Goal: Information Seeking & Learning: Learn about a topic

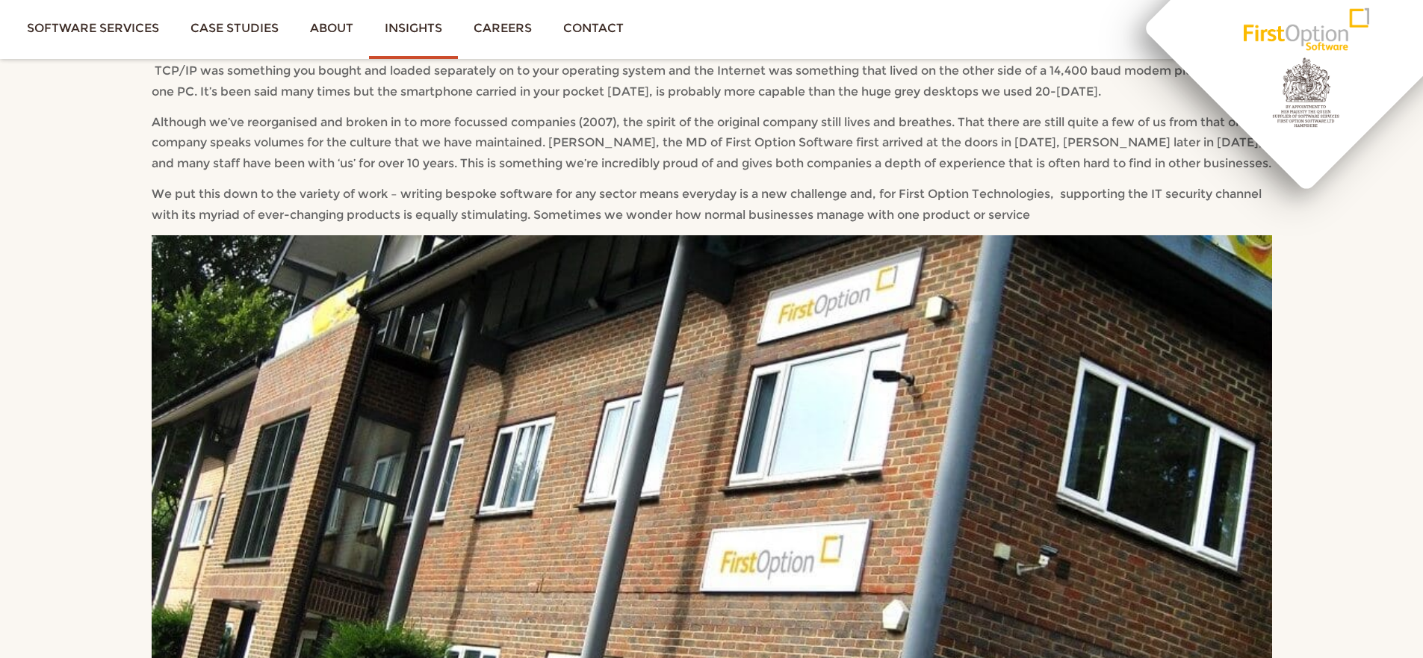
scroll to position [291, 0]
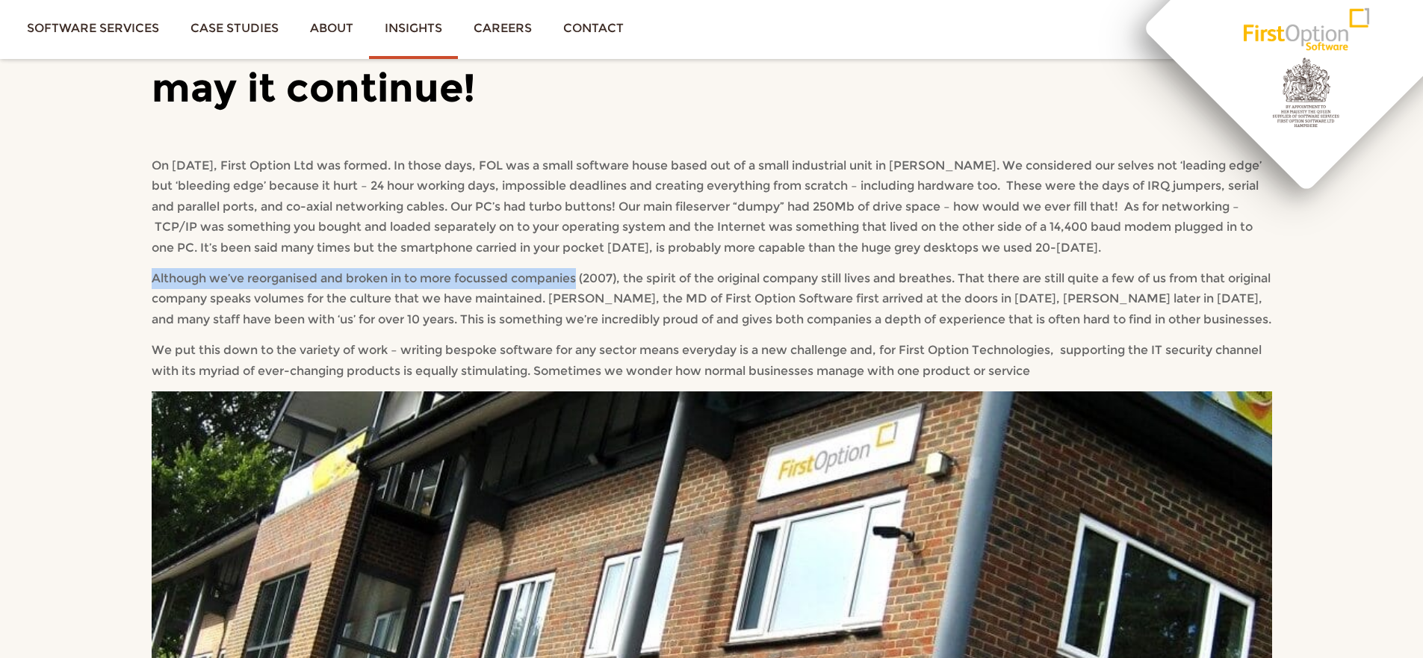
drag, startPoint x: 146, startPoint y: 298, endPoint x: 583, endPoint y: 301, distance: 436.3
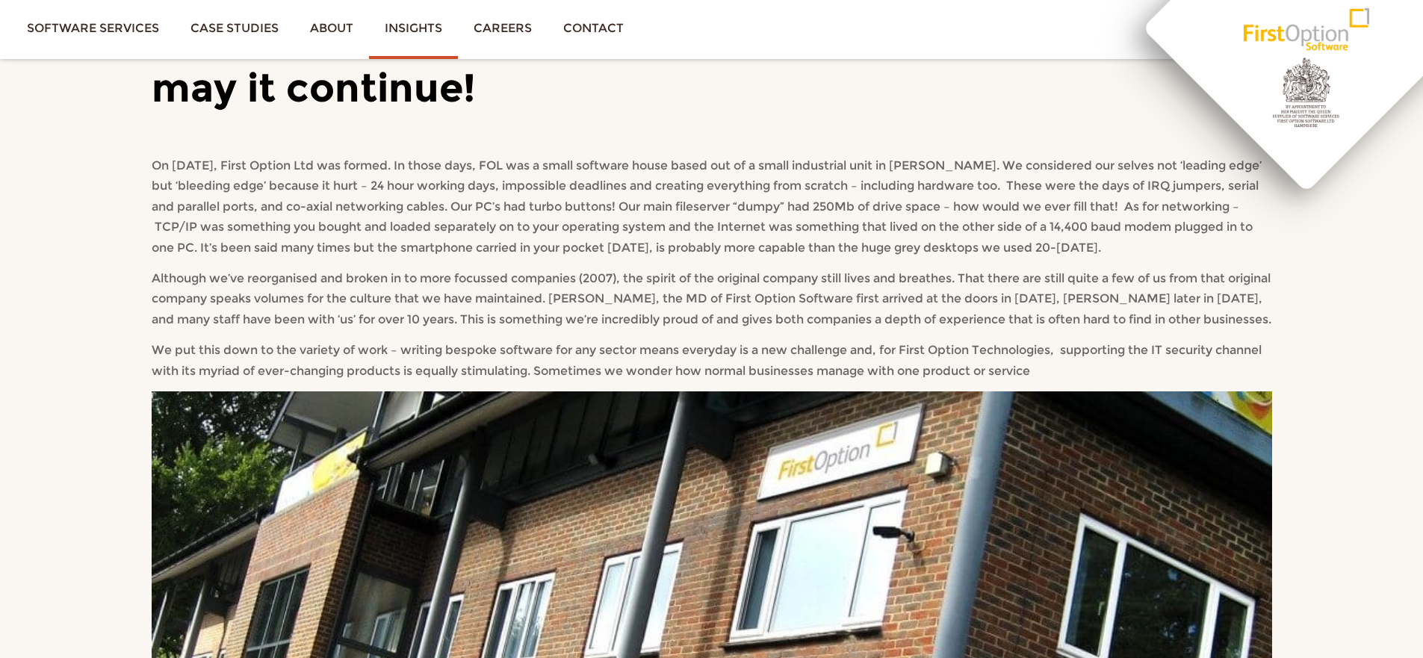
click at [760, 259] on p "On December 19th 1989, First Option Ltd was formed. In those days, FOL was a sm…" at bounding box center [712, 206] width 1121 height 103
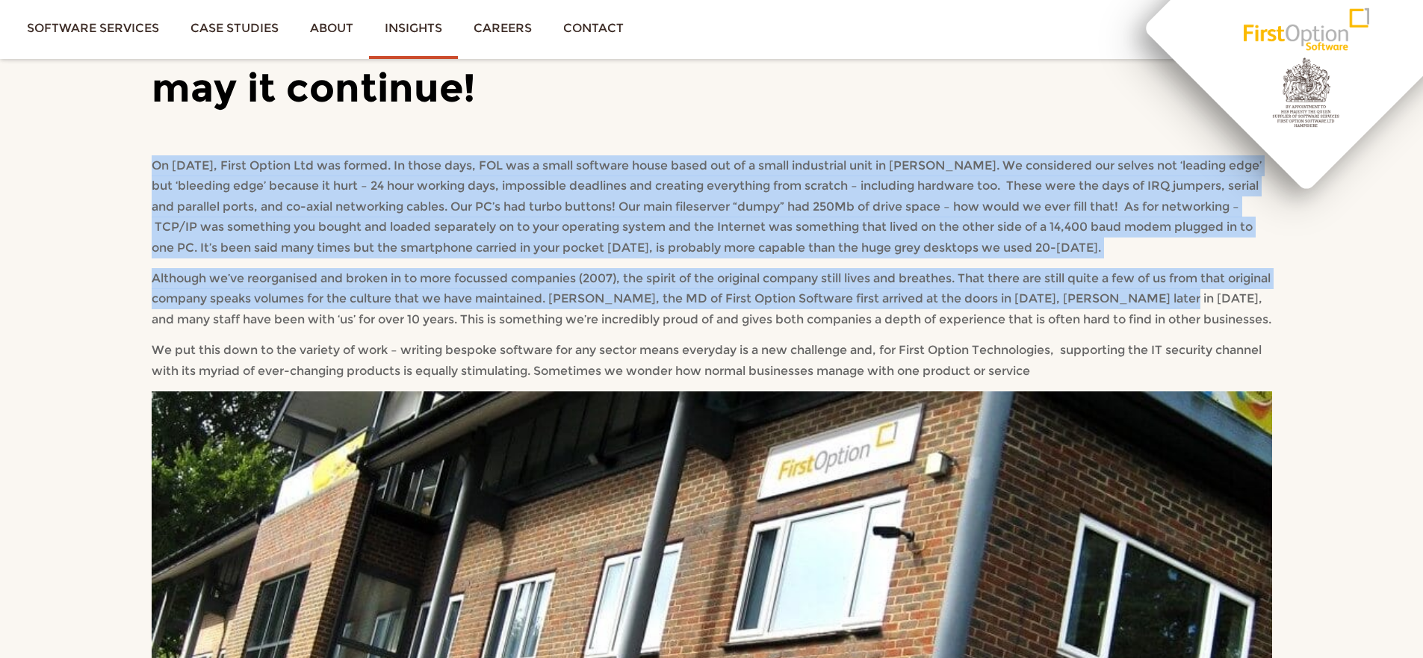
drag, startPoint x: 1288, startPoint y: 342, endPoint x: 1274, endPoint y: 350, distance: 16.4
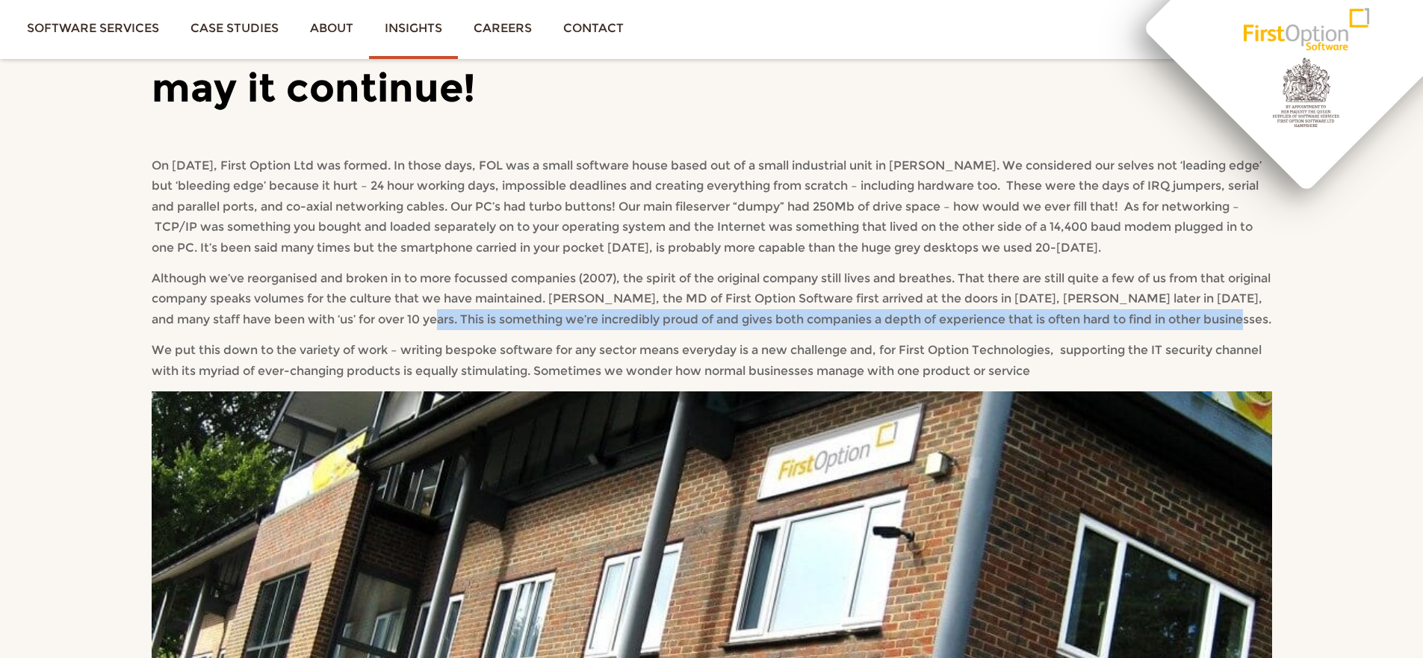
drag, startPoint x: 1275, startPoint y: 342, endPoint x: 442, endPoint y: 335, distance: 833.1
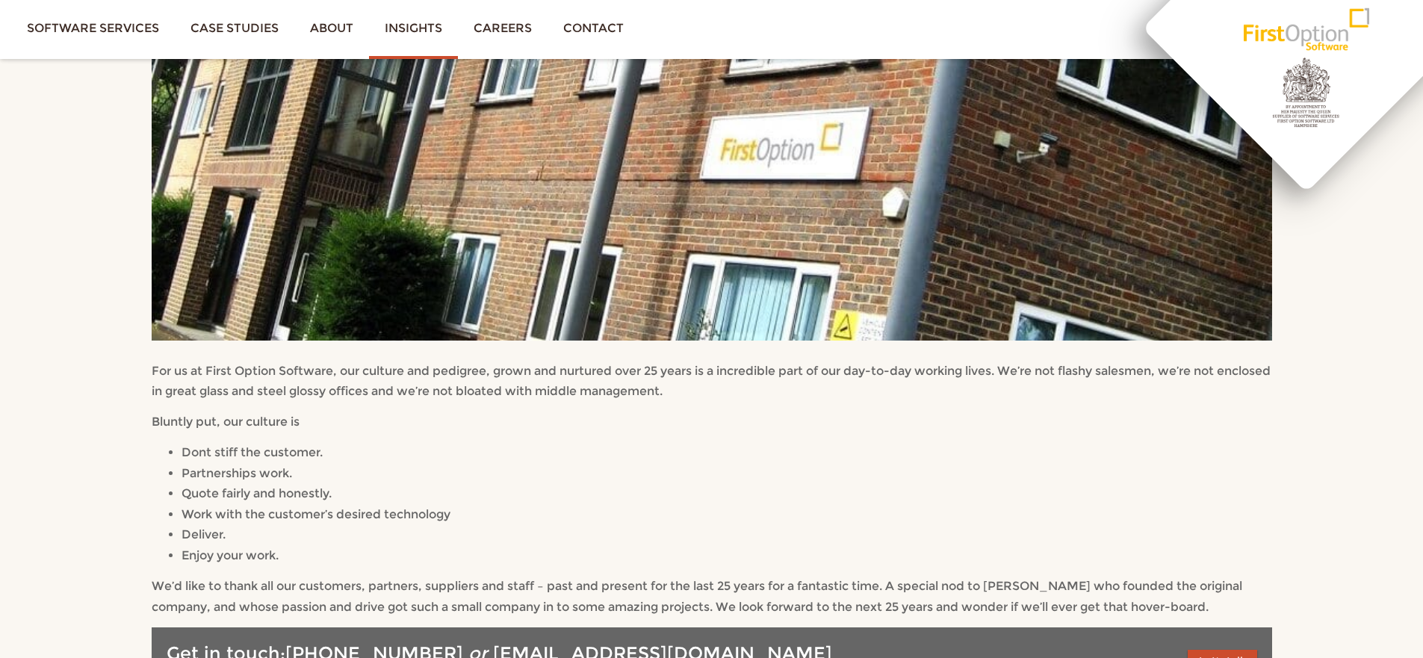
scroll to position [932, 0]
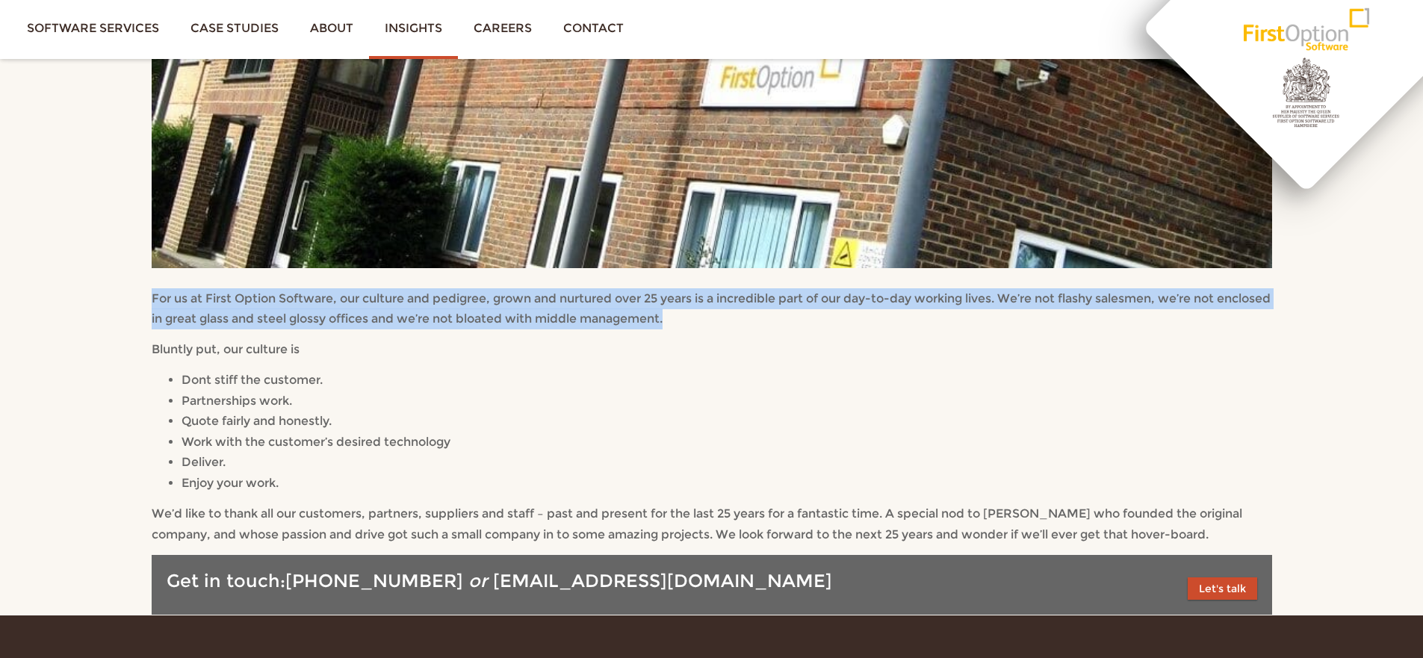
drag, startPoint x: 776, startPoint y: 335, endPoint x: 200, endPoint y: 309, distance: 576.7
click at [200, 309] on div "For us at First Option Software, our culture and pedigree, grown and nurtured o…" at bounding box center [712, 39] width 1121 height 579
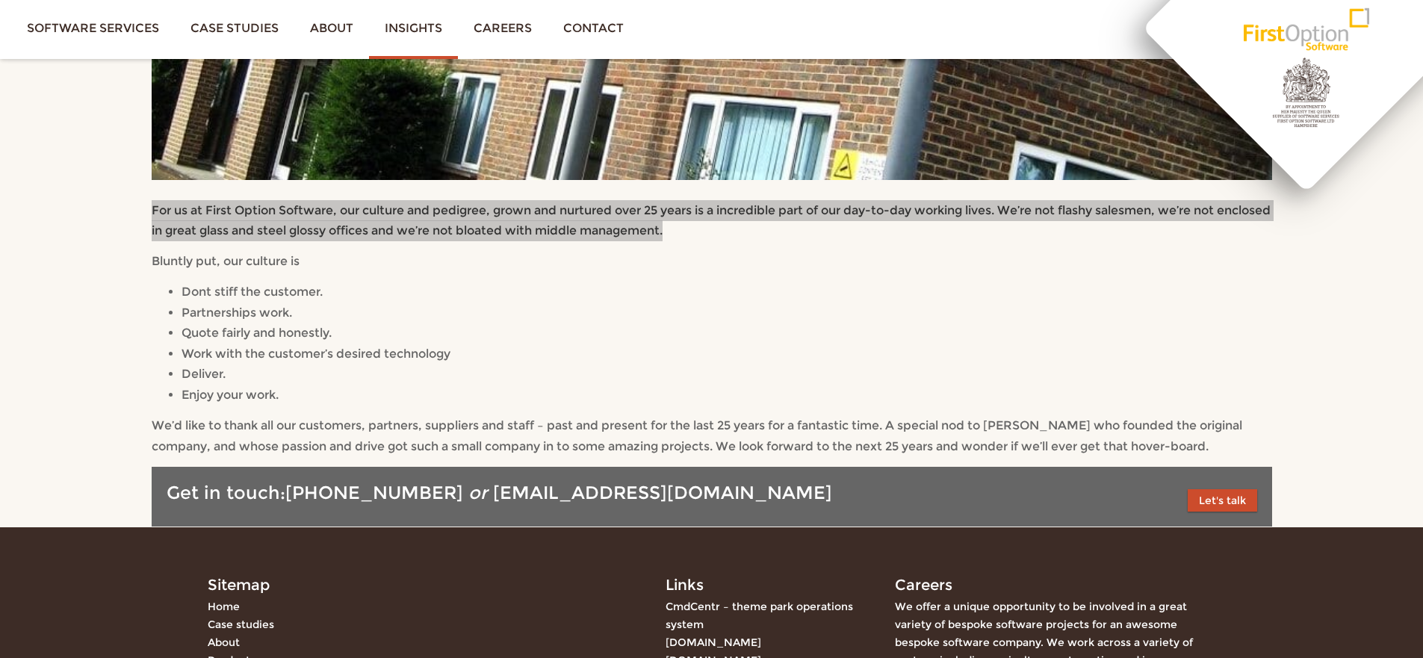
scroll to position [1022, 0]
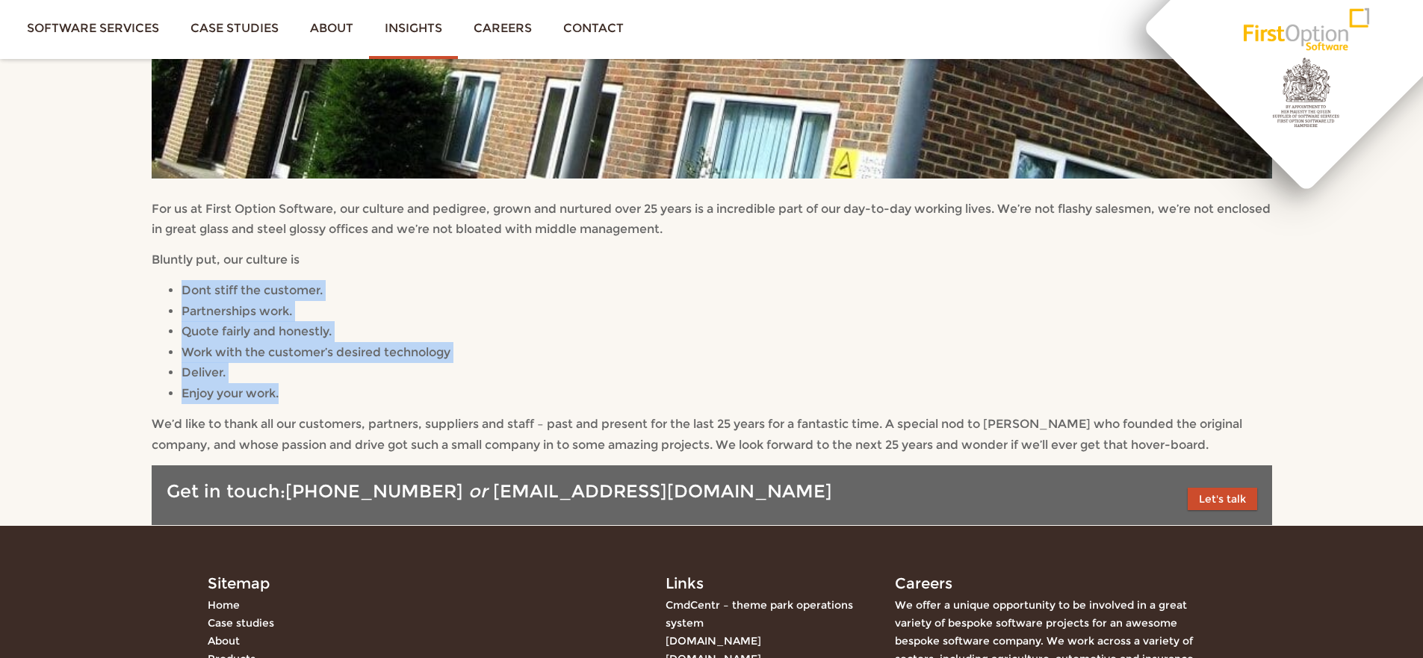
drag, startPoint x: 288, startPoint y: 415, endPoint x: 170, endPoint y: 309, distance: 159.3
click at [170, 309] on ul "Dont stiff the customer. Partnerships work. Quote fairly and honestly. Work wit…" at bounding box center [712, 341] width 1121 height 123
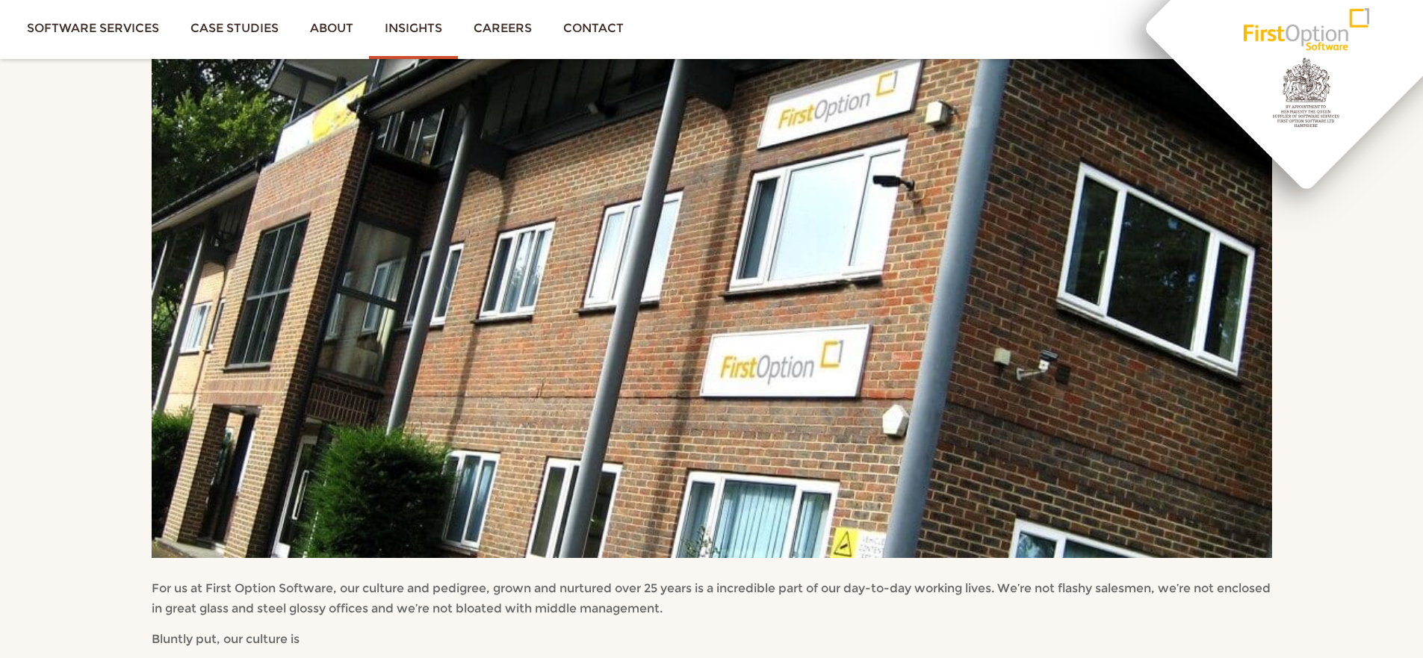
scroll to position [493, 0]
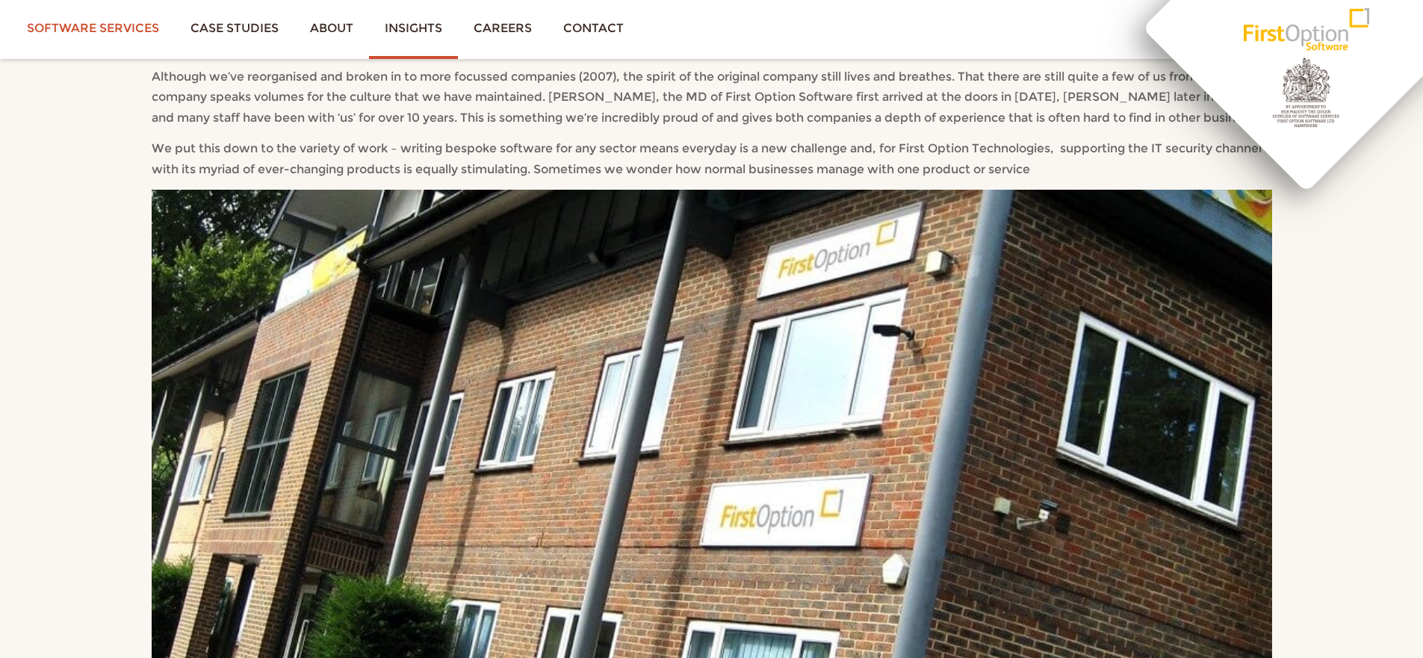
click at [146, 31] on link "Software services" at bounding box center [93, 28] width 164 height 56
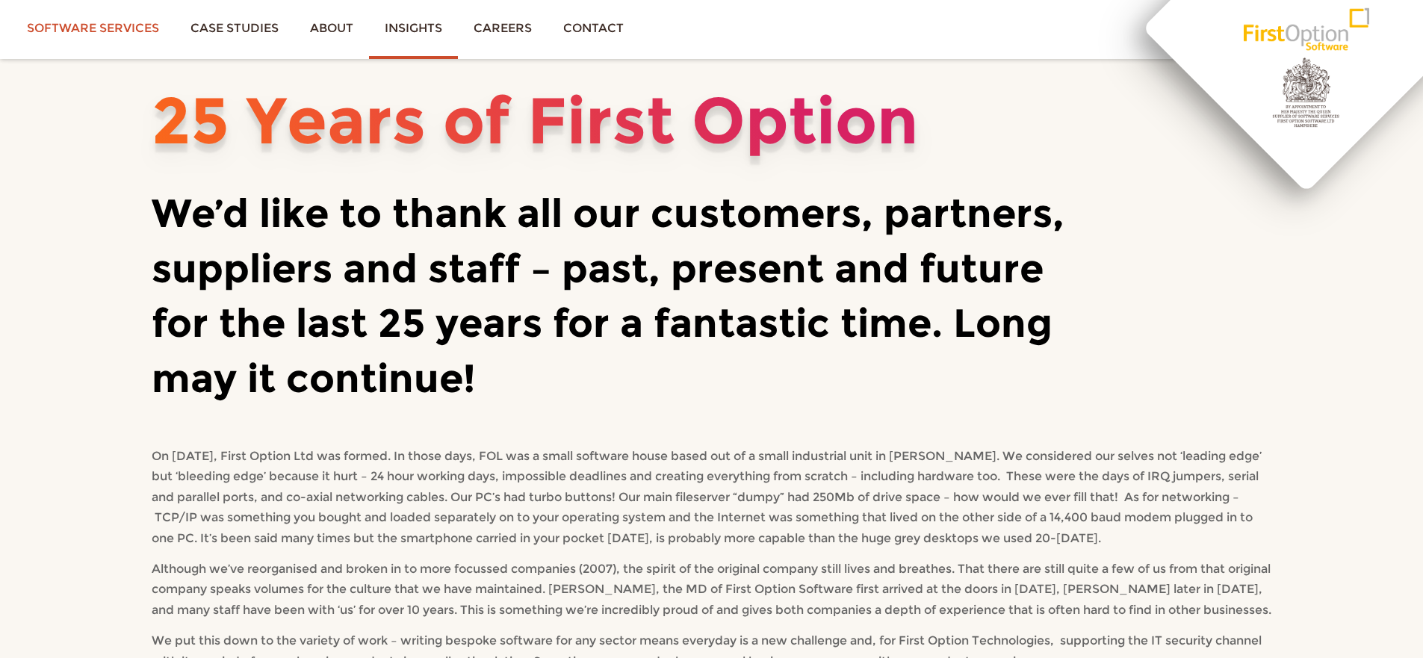
scroll to position [0, 0]
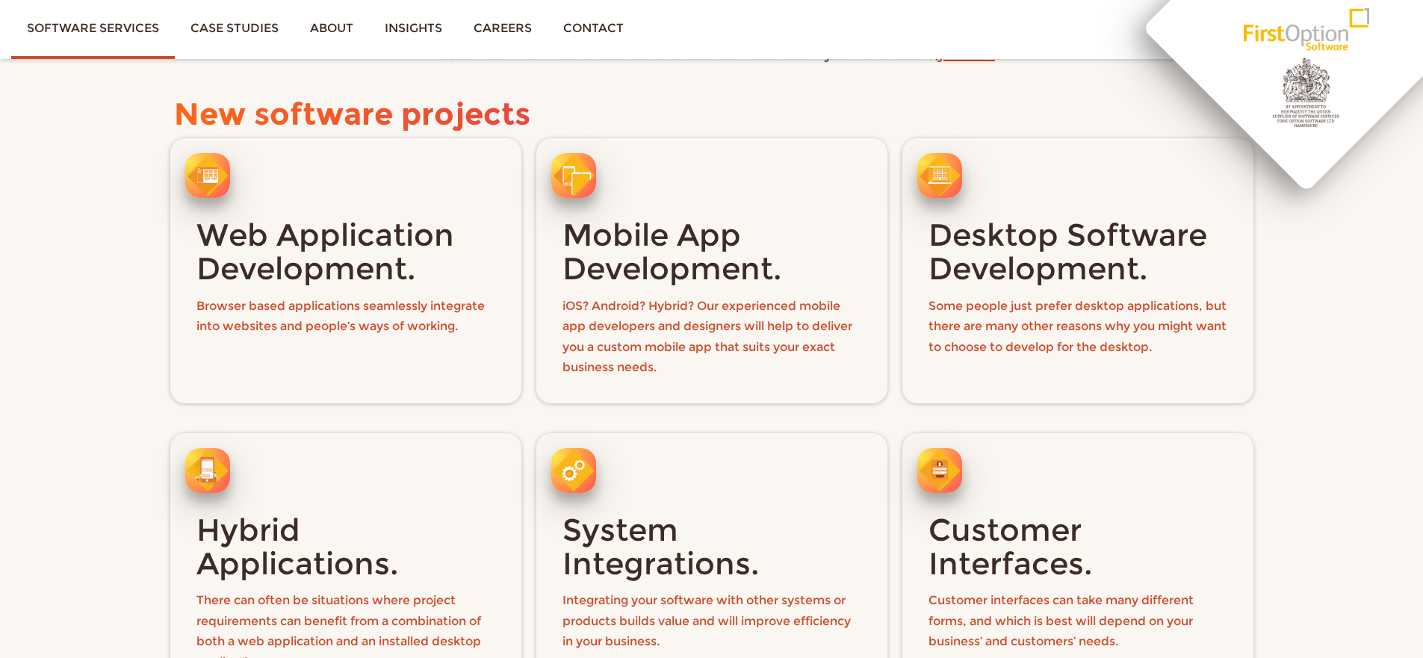
scroll to position [388, 0]
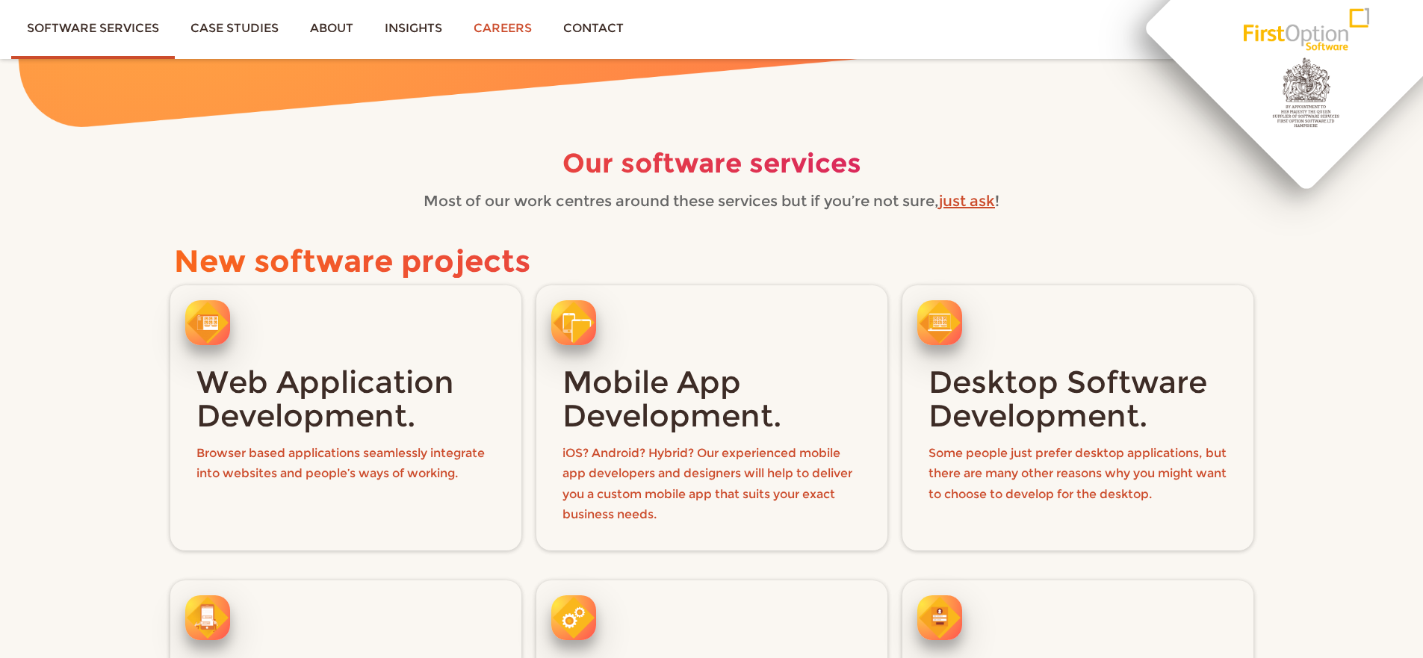
click at [498, 24] on link "Careers" at bounding box center [503, 28] width 90 height 56
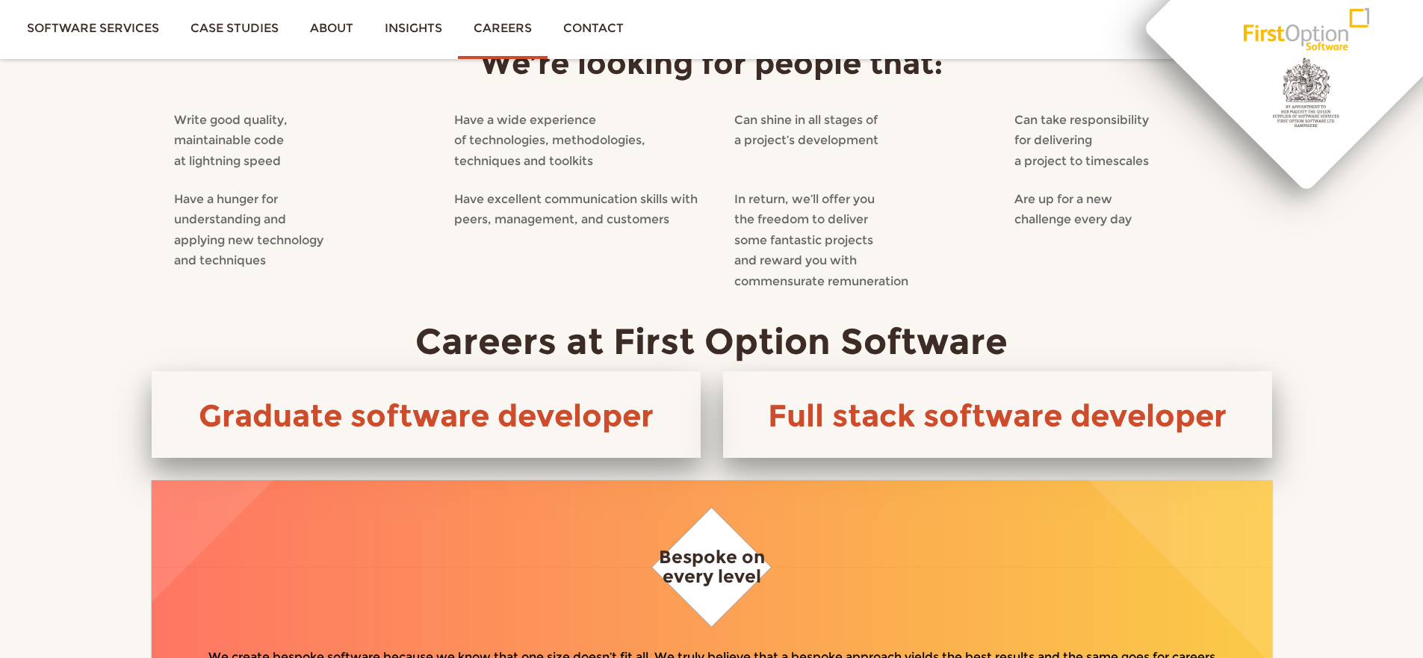
scroll to position [583, 0]
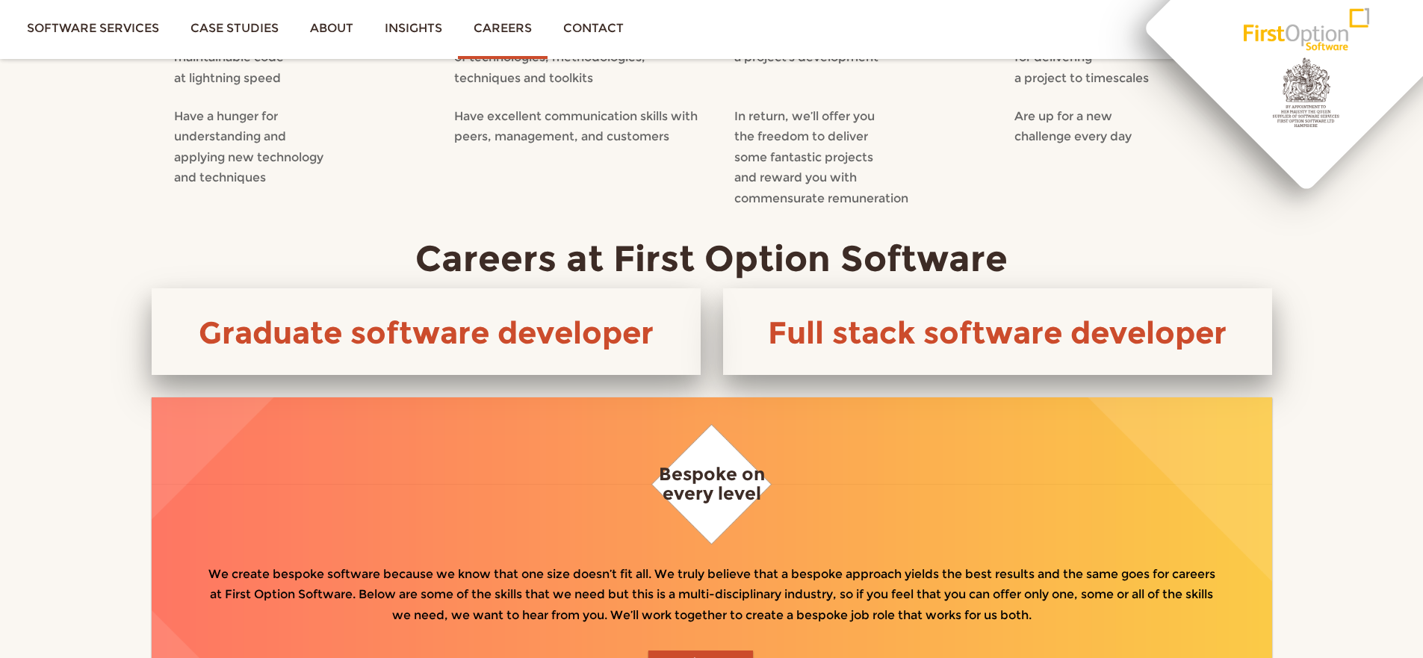
click at [930, 333] on div "Full stack software developer" at bounding box center [997, 331] width 549 height 87
click at [950, 314] on link "Full stack software developer" at bounding box center [997, 332] width 459 height 37
